Goal: Transaction & Acquisition: Book appointment/travel/reservation

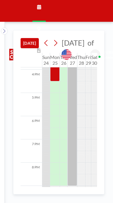
scroll to position [369, 0]
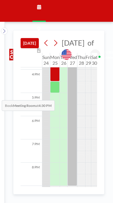
click at [57, 93] on div at bounding box center [55, 87] width 10 height 12
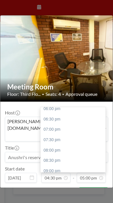
scroll to position [179, 0]
click at [54, 166] on div "09:00 pm" at bounding box center [73, 171] width 65 height 10
type input "09:00 pm"
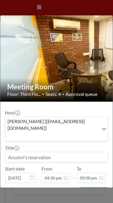
click at [70, 152] on input at bounding box center [56, 157] width 103 height 10
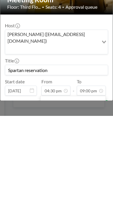
scroll to position [172, 0]
type input "Spartan reservation"
click at [57, 186] on div "06:00 pm" at bounding box center [73, 191] width 65 height 10
type input "06:00 pm"
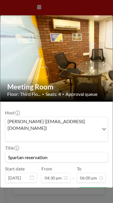
scroll to position [0, 0]
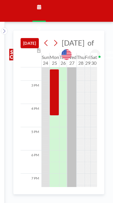
scroll to position [335, 1]
click at [52, 109] on div at bounding box center [55, 92] width 10 height 46
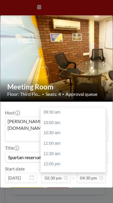
scroll to position [142, 0]
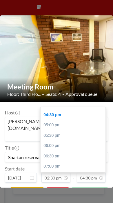
click at [56, 140] on div "06:00 pm" at bounding box center [73, 145] width 65 height 10
type input "06:00 pm"
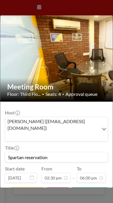
click at [93, 187] on button "SAVE CHANGES" at bounding box center [90, 192] width 37 height 10
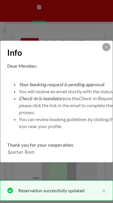
click at [106, 45] on button at bounding box center [106, 47] width 8 height 8
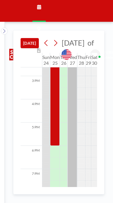
scroll to position [339, 0]
